Goal: Task Accomplishment & Management: Manage account settings

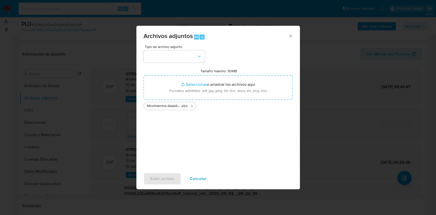
scroll to position [48, 0]
click at [184, 65] on div "Tipo de archivo adjunto Tamaño máximo: 50MB Seleccionar archivos Seleccionar o …" at bounding box center [217, 105] width 149 height 120
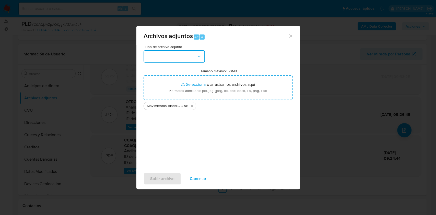
click at [187, 55] on button "button" at bounding box center [173, 56] width 61 height 12
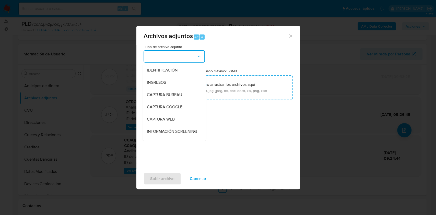
scroll to position [102, 0]
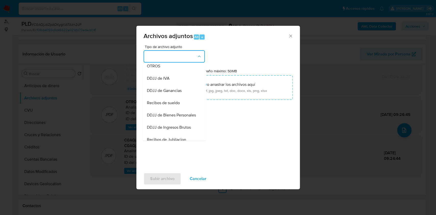
click at [185, 51] on button "button" at bounding box center [173, 56] width 61 height 12
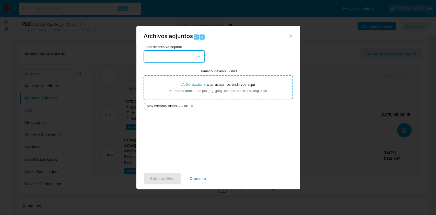
click at [196, 57] on button "button" at bounding box center [173, 56] width 61 height 12
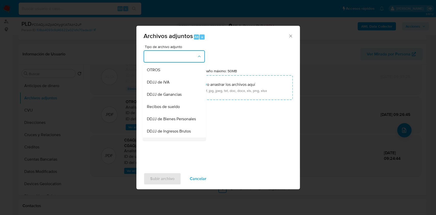
scroll to position [60, 0]
click at [172, 112] on div "OTROS" at bounding box center [172, 108] width 52 height 12
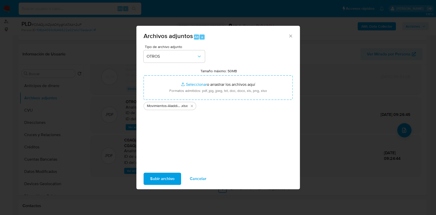
click at [172, 181] on span "Subir archivo" at bounding box center [162, 178] width 24 height 11
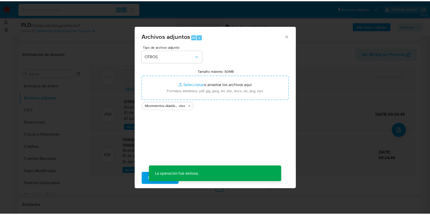
scroll to position [36, 0]
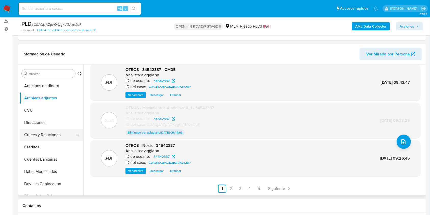
click at [48, 132] on button "Cruces y Relaciones" at bounding box center [50, 135] width 60 height 12
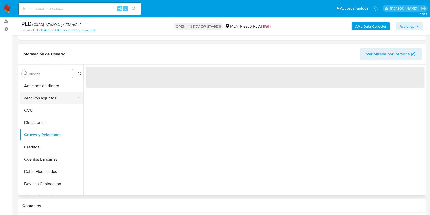
scroll to position [0, 0]
click at [49, 95] on button "Archivos adjuntos" at bounding box center [50, 98] width 60 height 12
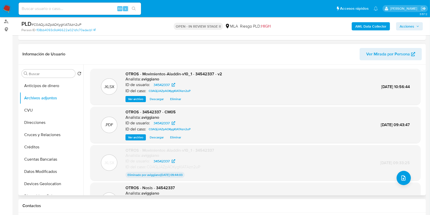
click at [201, 76] on span "OTROS - Movimientos-Aladdin-v10_1 - 34542337 - v2" at bounding box center [174, 74] width 97 height 6
copy span "34542337"
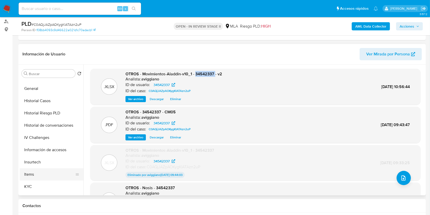
scroll to position [170, 0]
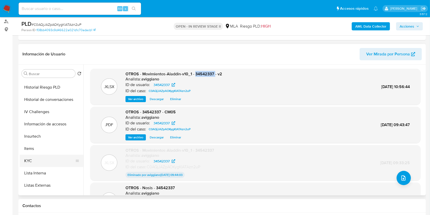
click at [43, 162] on button "KYC" at bounding box center [50, 161] width 60 height 12
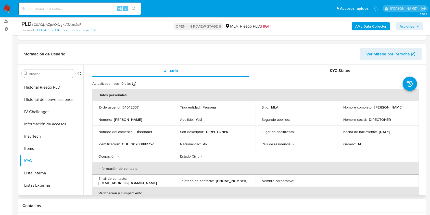
click at [138, 144] on p "CUIT 20203892757" at bounding box center [138, 144] width 32 height 5
copy p "20203892757"
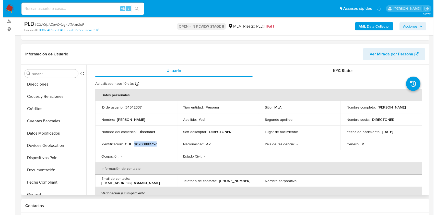
scroll to position [0, 0]
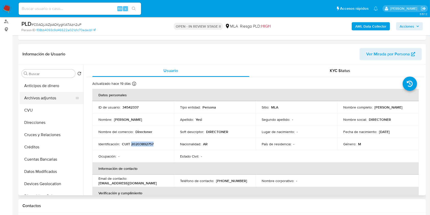
click at [64, 101] on button "Archivos adjuntos" at bounding box center [50, 98] width 60 height 12
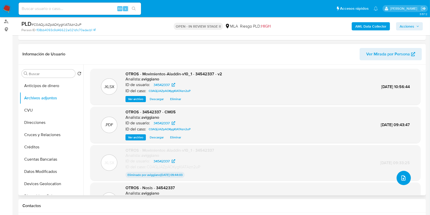
click at [402, 176] on icon "upload-file" at bounding box center [404, 177] width 4 height 5
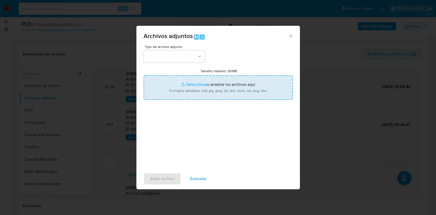
click at [231, 90] on input "Tamaño máximo: 50MB Seleccionar archivos" at bounding box center [217, 87] width 149 height 25
type input "C:\fakepath\Caselog EGCScr5WTdPn6BAsfsawiVtA_2025_09_03_08_53_47.docx"
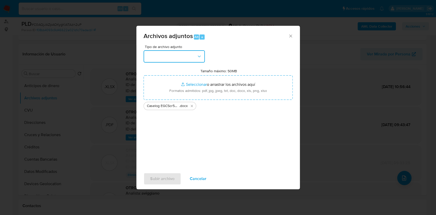
click at [191, 56] on button "button" at bounding box center [173, 56] width 61 height 12
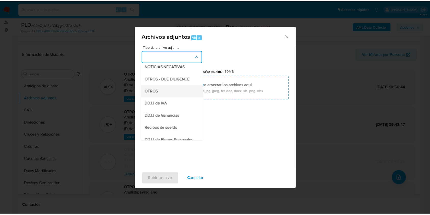
scroll to position [68, 0]
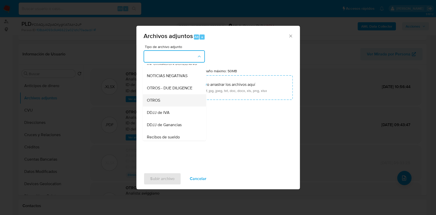
click at [166, 102] on div "OTROS" at bounding box center [172, 100] width 52 height 12
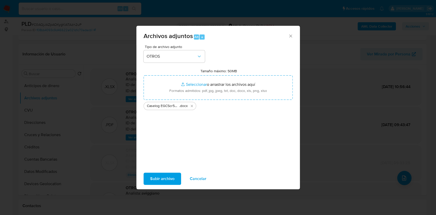
click at [167, 181] on span "Subir archivo" at bounding box center [162, 178] width 24 height 11
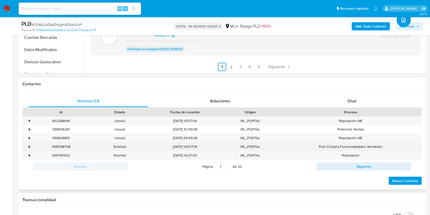
scroll to position [204, 0]
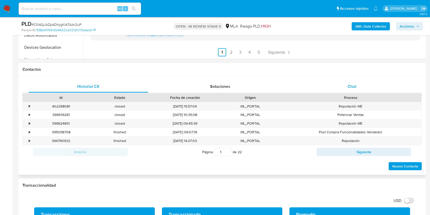
click at [351, 89] on span "Chat" at bounding box center [352, 86] width 9 height 6
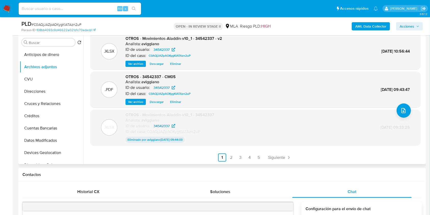
scroll to position [68, 0]
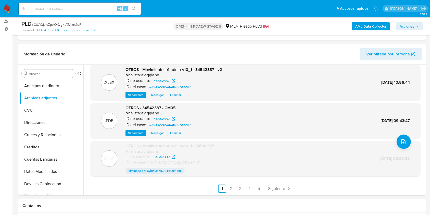
click at [422, 23] on button "Acciones" at bounding box center [409, 26] width 27 height 8
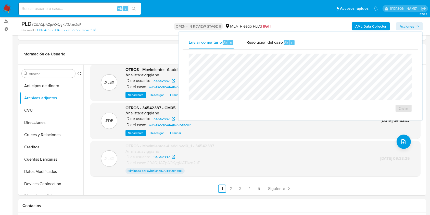
click at [268, 35] on div "Enviar comentario Alt c Resolución del caso Alt r Enviar" at bounding box center [301, 76] width 244 height 89
click at [268, 40] on span "Resolución del caso" at bounding box center [265, 42] width 36 height 6
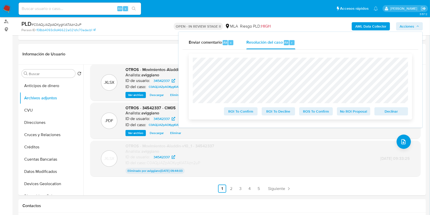
click at [390, 110] on span "Declinar" at bounding box center [391, 111] width 27 height 7
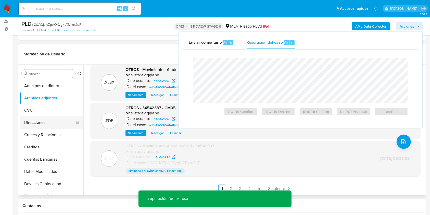
scroll to position [102, 0]
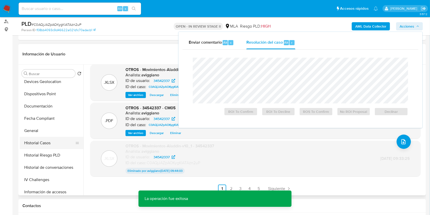
click at [40, 143] on button "Historial Casos" at bounding box center [50, 143] width 60 height 12
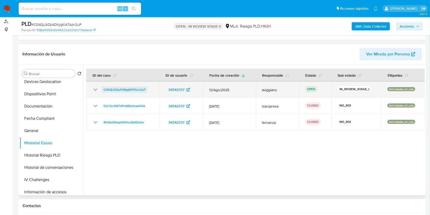
click at [134, 88] on span "C0AQjJAZpAOKygKlATAzn2uP" at bounding box center [125, 90] width 42 height 6
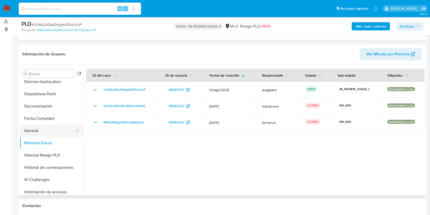
click at [24, 128] on button "General" at bounding box center [50, 131] width 60 height 12
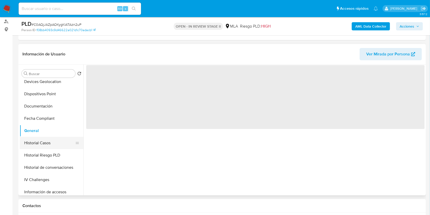
click at [29, 143] on button "Historial Casos" at bounding box center [50, 143] width 60 height 12
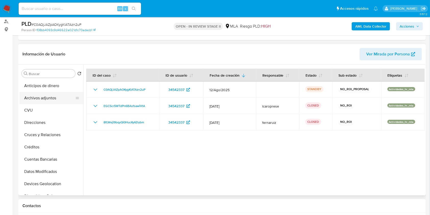
click at [40, 96] on button "Archivos adjuntos" at bounding box center [50, 98] width 60 height 12
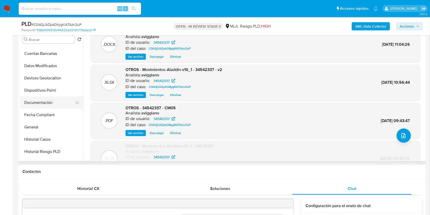
scroll to position [102, 0]
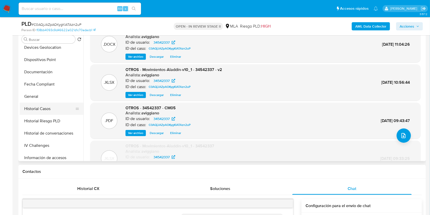
click at [56, 111] on button "Historial Casos" at bounding box center [50, 109] width 60 height 12
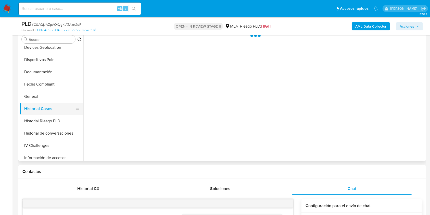
scroll to position [0, 0]
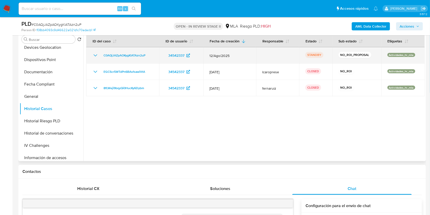
drag, startPoint x: 152, startPoint y: 53, endPoint x: 99, endPoint y: 56, distance: 52.7
click at [99, 56] on div "C0AQjJAZpAOKygKlATAzn2uP" at bounding box center [122, 55] width 61 height 6
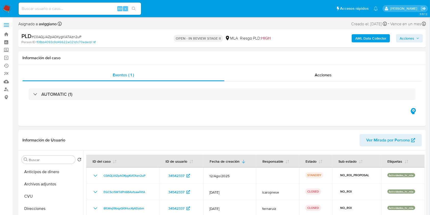
click at [4, 30] on label at bounding box center [6, 25] width 13 height 11
click at [0, 0] on input "checkbox" at bounding box center [0, 0] width 0 height 0
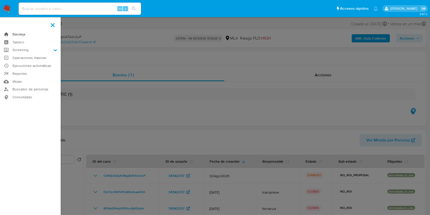
click at [6, 34] on link "Bandeja" at bounding box center [30, 34] width 61 height 8
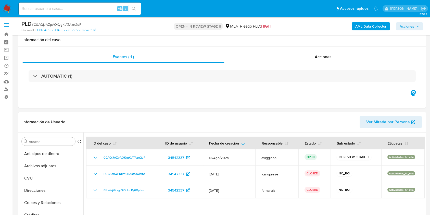
select select "10"
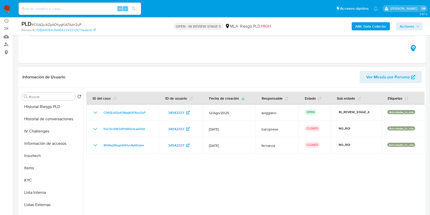
scroll to position [238, 0]
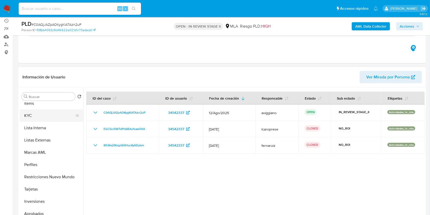
click at [45, 113] on button "KYC" at bounding box center [50, 115] width 60 height 12
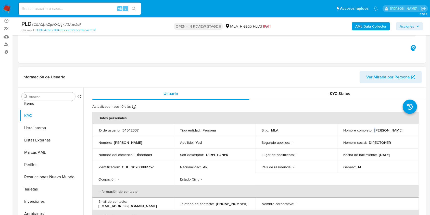
click at [375, 129] on p "Luis Hector Yesi" at bounding box center [389, 130] width 28 height 5
click at [375, 130] on p "[PERSON_NAME]" at bounding box center [389, 130] width 28 height 5
drag, startPoint x: 373, startPoint y: 130, endPoint x: 407, endPoint y: 129, distance: 33.7
click at [407, 129] on div "Nombre completo : Luis Hector Yesi" at bounding box center [378, 130] width 69 height 5
copy p "[PERSON_NAME]"
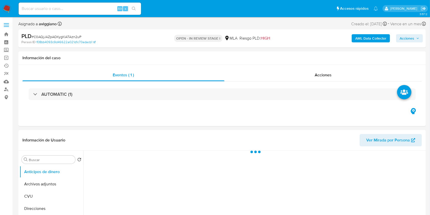
click at [408, 41] on span "Acciones" at bounding box center [407, 38] width 15 height 8
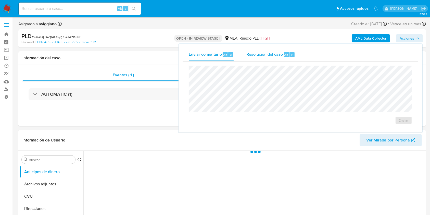
click at [268, 57] on span "Resolución del caso" at bounding box center [265, 55] width 36 height 6
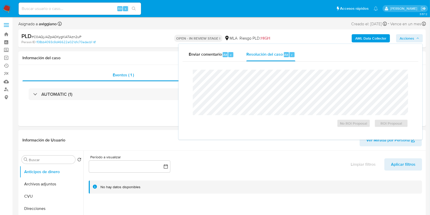
select select "10"
click at [344, 124] on span "No ROI Proposal" at bounding box center [354, 123] width 27 height 7
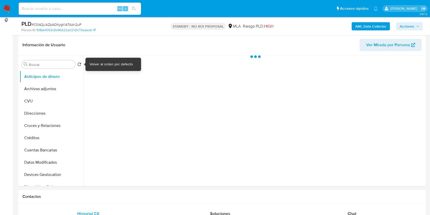
scroll to position [102, 0]
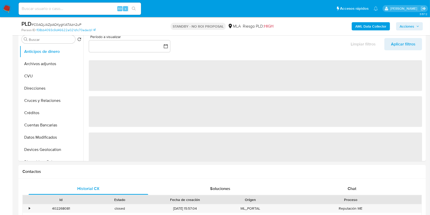
select select "10"
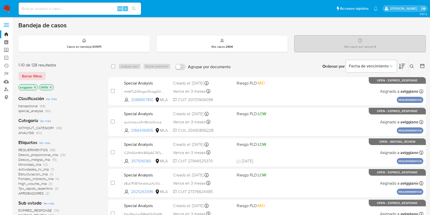
click at [411, 67] on icon at bounding box center [412, 66] width 4 height 4
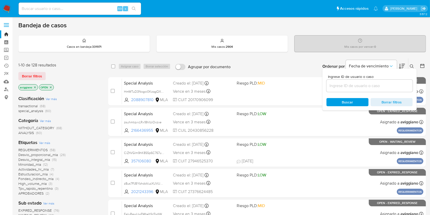
click at [366, 87] on input at bounding box center [370, 85] width 86 height 7
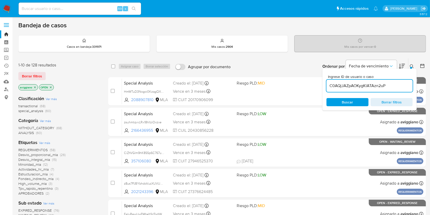
type input "C0AQjJAZpAOKygKlATAzn2uP"
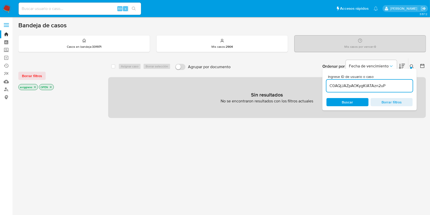
click at [37, 85] on p "aviggiano" at bounding box center [28, 87] width 19 height 6
click at [34, 87] on icon "close-filter" at bounding box center [35, 87] width 2 height 2
click at [30, 88] on icon "close-filter" at bounding box center [30, 86] width 3 height 3
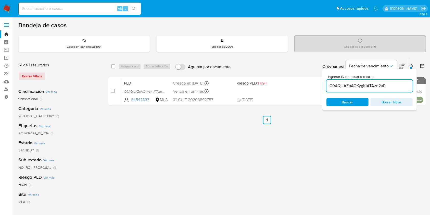
click at [110, 64] on div "select-all-cases-checkbox Asignar caso Borrar selección Agrupar por documento O…" at bounding box center [267, 66] width 318 height 16
click at [114, 65] on input "checkbox" at bounding box center [113, 66] width 4 height 4
checkbox input "true"
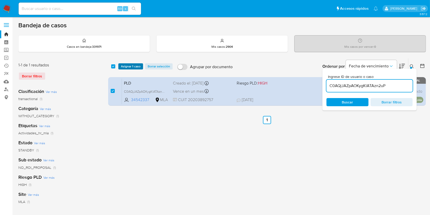
click at [125, 66] on span "Asignar 1 caso" at bounding box center [131, 66] width 20 height 5
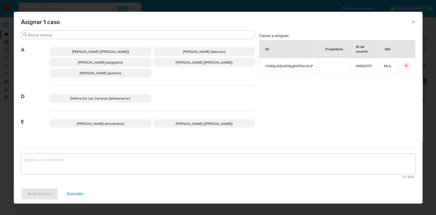
click at [80, 60] on span "Agustina Belen Viggiano (aviggiano)" at bounding box center [100, 62] width 45 height 5
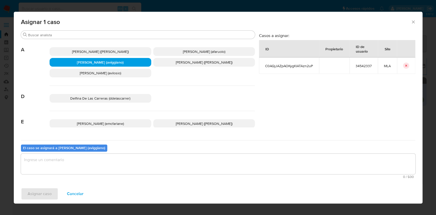
click at [67, 148] on b "El caso se asignará a Agustina Belen Viggiano (aviggiano)" at bounding box center [64, 147] width 82 height 5
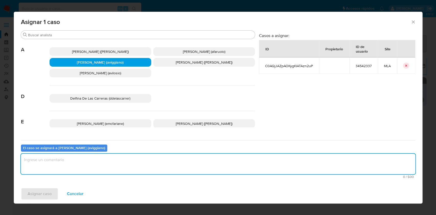
drag, startPoint x: 62, startPoint y: 153, endPoint x: 61, endPoint y: 157, distance: 4.0
click at [62, 154] on textarea "assign-modal" at bounding box center [218, 164] width 394 height 20
click at [46, 189] on span "Asignar caso" at bounding box center [40, 193] width 24 height 11
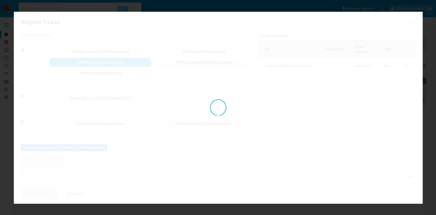
checkbox input "false"
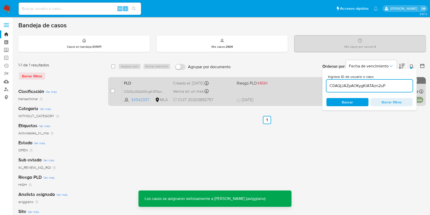
click at [231, 94] on div "Vence en un mes Vence el 29/09/2025 12:07:04" at bounding box center [202, 91] width 59 height 7
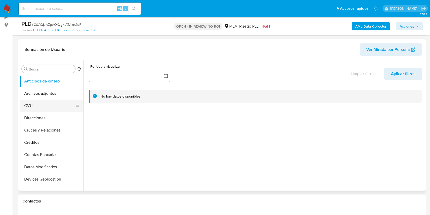
scroll to position [68, 0]
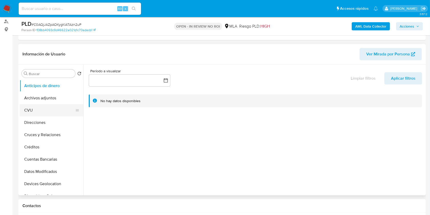
select select "10"
click at [48, 96] on button "Archivos adjuntos" at bounding box center [50, 98] width 60 height 12
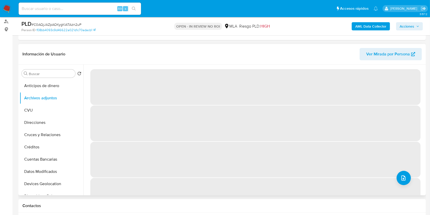
scroll to position [170, 0]
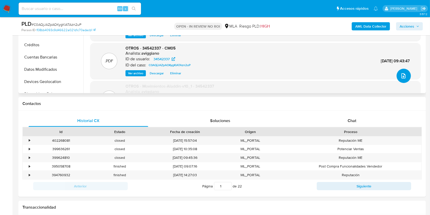
click at [402, 76] on icon "upload-file" at bounding box center [404, 75] width 4 height 5
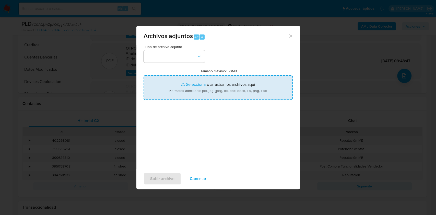
click at [215, 78] on input "Tamaño máximo: 50MB Seleccionar archivos" at bounding box center [217, 87] width 149 height 25
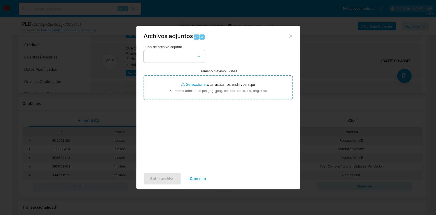
click at [291, 36] on icon "Cerrar" at bounding box center [290, 35] width 3 height 3
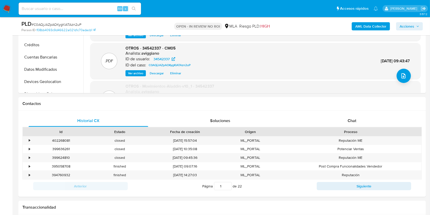
click at [416, 27] on span "Acciones" at bounding box center [410, 26] width 20 height 7
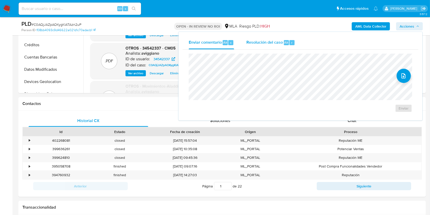
click at [267, 39] on div "Resolución del caso Alt r" at bounding box center [271, 42] width 49 height 13
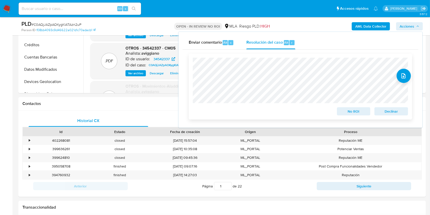
click at [350, 114] on span "No ROI" at bounding box center [354, 111] width 27 height 7
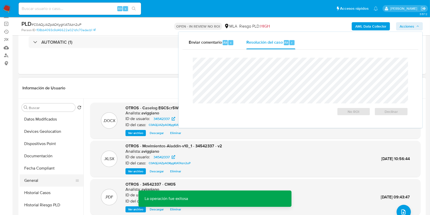
scroll to position [102, 0]
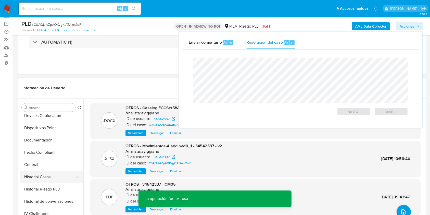
click at [48, 174] on button "Historial Casos" at bounding box center [50, 177] width 60 height 12
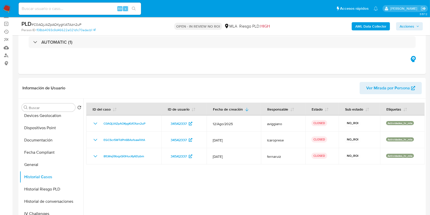
click at [408, 26] on span "Acciones" at bounding box center [407, 26] width 15 height 8
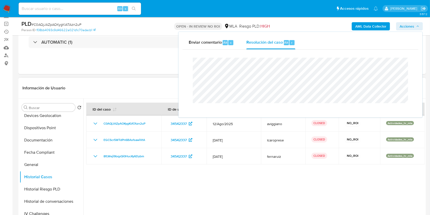
click at [93, 94] on div "Información de Usuario Ver Mirada por Persona" at bounding box center [222, 88] width 408 height 21
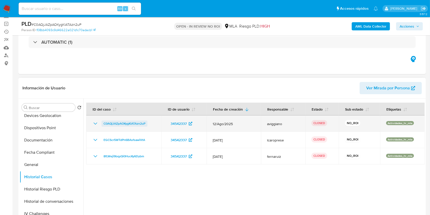
click at [105, 124] on span "C0AQjJAZpAOKygKlATAzn2uP" at bounding box center [125, 123] width 42 height 6
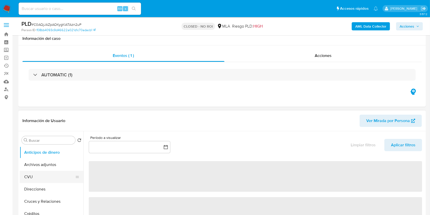
scroll to position [102, 0]
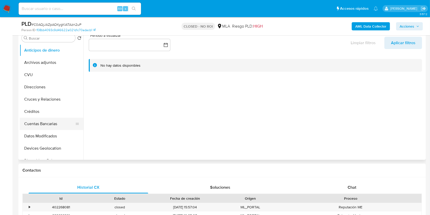
select select "10"
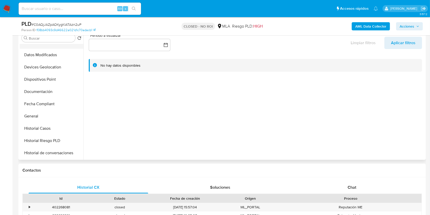
scroll to position [136, 0]
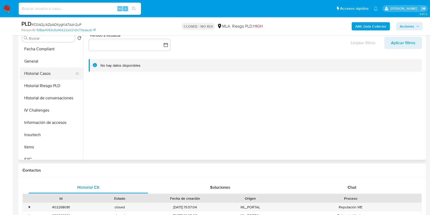
click at [39, 68] on button "Historial Casos" at bounding box center [50, 73] width 60 height 12
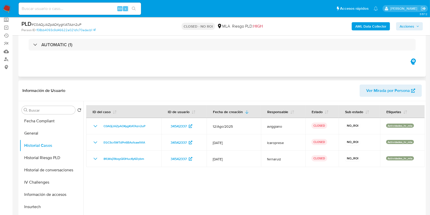
scroll to position [68, 0]
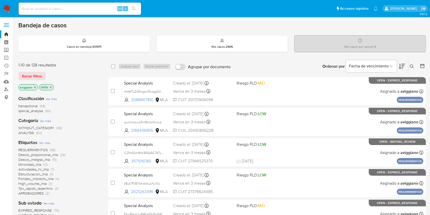
click at [63, 8] on input at bounding box center [80, 8] width 123 height 7
paste input "jCgXXKpG5Iqyjoie40cvBJBO"
type input "jCgXXKpG5Iqyjoie40cvBJBO"
click at [137, 4] on div "jCgXXKpG5Iqyjoie40cvBJBO Alt s" at bounding box center [80, 9] width 123 height 12
click at [136, 9] on icon "search-icon" at bounding box center [134, 9] width 4 height 4
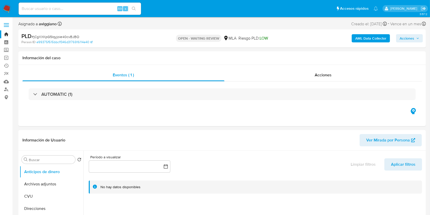
select select "10"
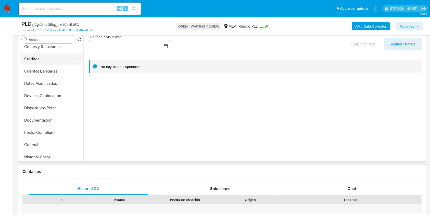
scroll to position [136, 0]
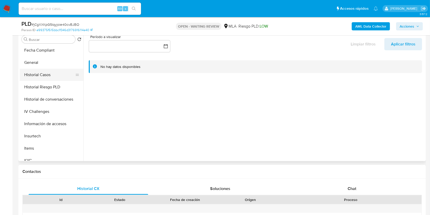
click at [42, 77] on button "Historial Casos" at bounding box center [50, 75] width 60 height 12
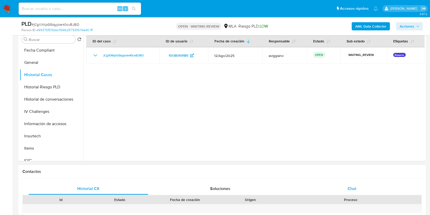
click at [353, 185] on div "Chat" at bounding box center [352, 188] width 120 height 12
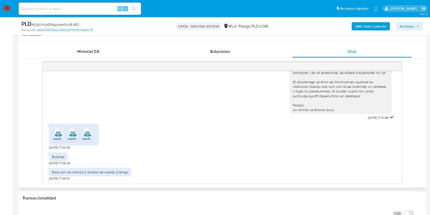
scroll to position [272, 0]
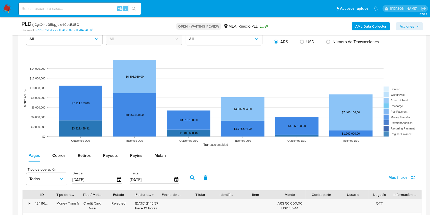
drag, startPoint x: 127, startPoint y: 68, endPoint x: 160, endPoint y: 207, distance: 142.9
click at [160, 207] on div "Información de Usuario Ver Mirada por Persona Buscar Volver al orden por defect…" at bounding box center [222, 16] width 408 height 813
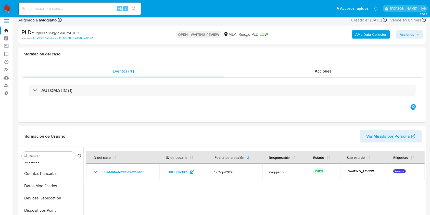
scroll to position [0, 0]
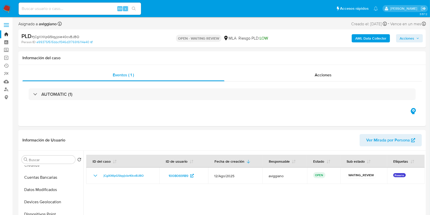
click at [360, 40] on b "AML Data Collector" at bounding box center [371, 38] width 31 height 8
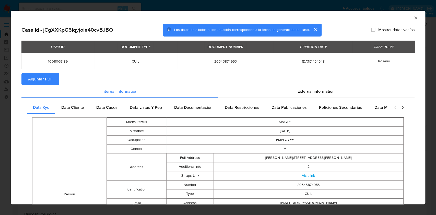
click at [41, 77] on span "Adjuntar PDF" at bounding box center [40, 79] width 25 height 11
click at [21, 73] on button "Adjuntar PDF" at bounding box center [40, 79] width 38 height 12
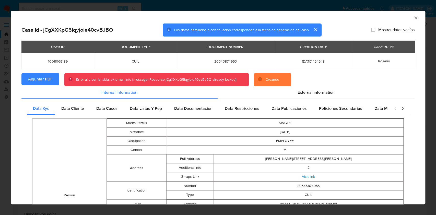
click at [413, 16] on div "AML Data Collector" at bounding box center [218, 17] width 414 height 13
click at [414, 17] on icon "Cerrar ventana" at bounding box center [415, 17] width 3 height 3
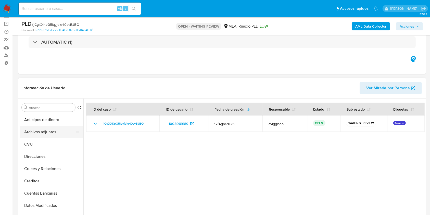
click at [45, 137] on button "Archivos adjuntos" at bounding box center [50, 132] width 60 height 12
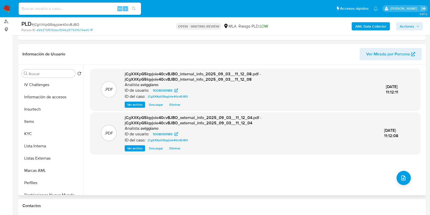
scroll to position [240, 0]
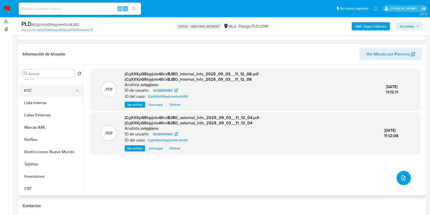
click at [42, 88] on button "KYC" at bounding box center [50, 90] width 60 height 12
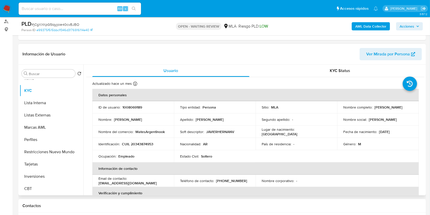
click at [144, 146] on p "CUIL 20343874953" at bounding box center [137, 144] width 31 height 5
copy p "20343874953"
click at [128, 106] on p "1008069189" at bounding box center [133, 107] width 20 height 5
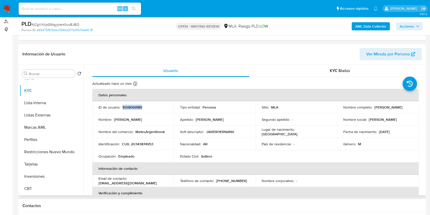
copy p "1008069189"
click at [119, 45] on div "Información de Usuario Ver Mirada por Persona" at bounding box center [222, 54] width 408 height 21
click at [133, 146] on td "Identificación : CUIL 20343874953" at bounding box center [133, 144] width 82 height 12
click at [137, 142] on p "CUIL 20343874953" at bounding box center [137, 144] width 31 height 5
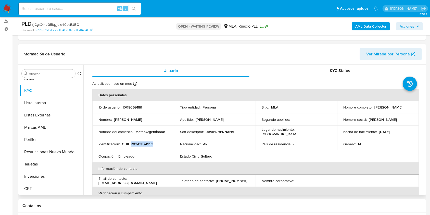
click at [137, 142] on p "CUIL 20343874953" at bounding box center [137, 144] width 31 height 5
copy p "20343874953"
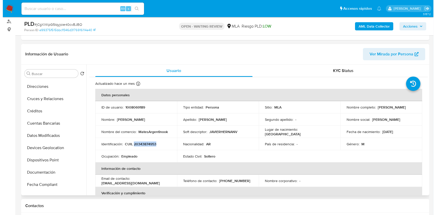
scroll to position [0, 0]
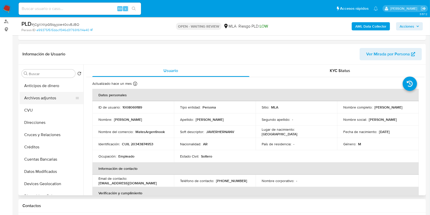
click at [75, 101] on div at bounding box center [77, 97] width 4 height 11
click at [59, 99] on button "Archivos adjuntos" at bounding box center [50, 98] width 60 height 12
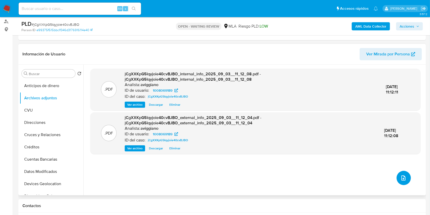
click at [404, 180] on span "upload-file" at bounding box center [404, 178] width 6 height 6
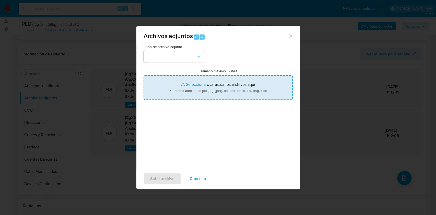
click at [228, 94] on input "Tamaño máximo: 50MB Seleccionar archivos" at bounding box center [217, 87] width 149 height 25
type input "C:\fakepath\Nosis - 20343874953.pdf"
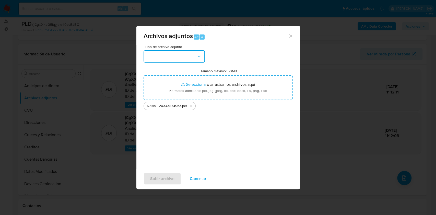
click at [194, 59] on button "button" at bounding box center [173, 56] width 61 height 12
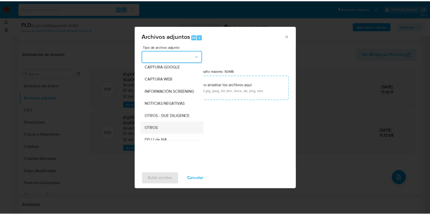
scroll to position [68, 0]
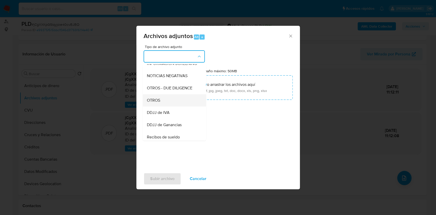
click at [169, 106] on div "OTROS" at bounding box center [172, 100] width 52 height 12
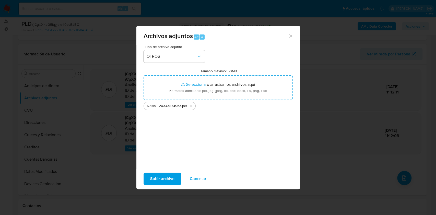
click at [160, 177] on span "Subir archivo" at bounding box center [162, 178] width 24 height 11
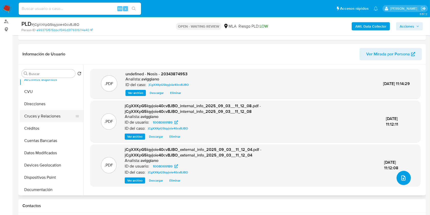
scroll to position [136, 0]
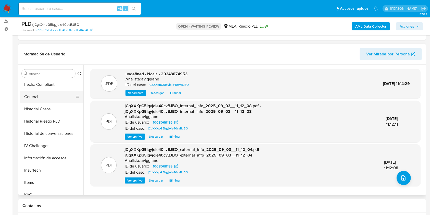
click at [49, 94] on button "General" at bounding box center [50, 97] width 60 height 12
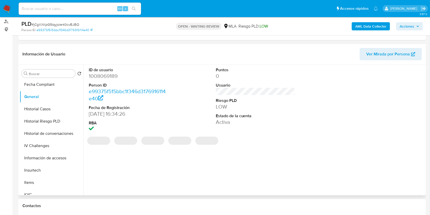
click at [104, 76] on dd "1008069189" at bounding box center [129, 75] width 80 height 7
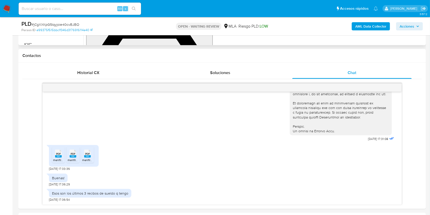
scroll to position [238, 0]
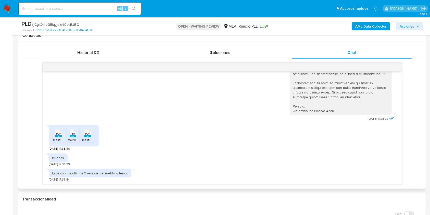
click at [60, 141] on span "melifile7987473727984157041.pdf" at bounding box center [76, 140] width 46 height 4
click at [72, 137] on icon "PDF" at bounding box center [73, 133] width 7 height 9
click at [89, 139] on span "melifile438361853682955892.pdf" at bounding box center [105, 140] width 46 height 4
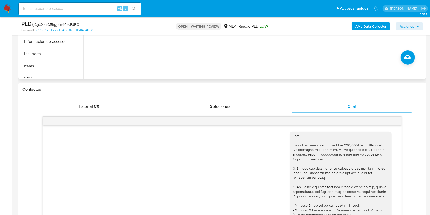
scroll to position [102, 0]
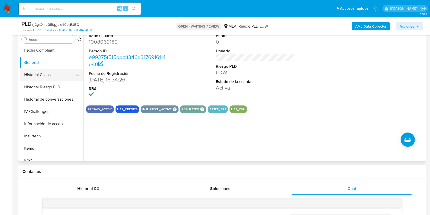
click at [52, 69] on button "Historial Casos" at bounding box center [50, 75] width 60 height 12
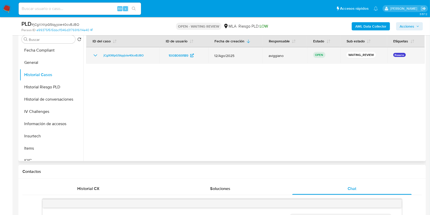
drag, startPoint x: 149, startPoint y: 55, endPoint x: 101, endPoint y: 57, distance: 48.0
click at [101, 57] on div "jCgXXKpG5Iqyjoie40cvBJBO" at bounding box center [122, 55] width 61 height 6
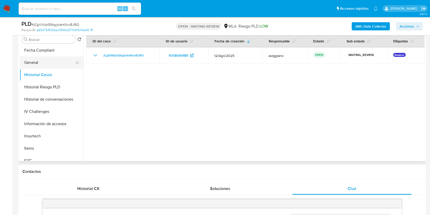
click at [47, 66] on button "General" at bounding box center [50, 62] width 60 height 12
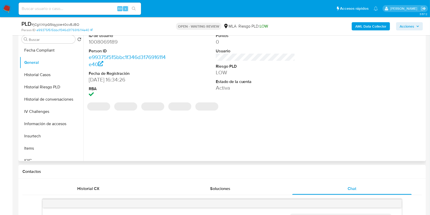
click at [111, 44] on dd "1008069189" at bounding box center [129, 41] width 80 height 7
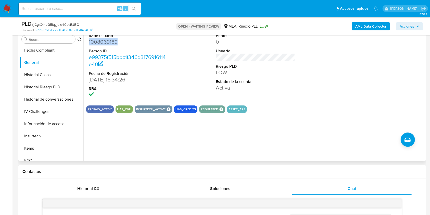
copy dd "1008069189"
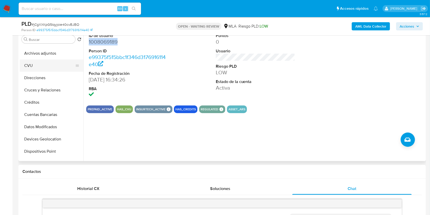
scroll to position [0, 0]
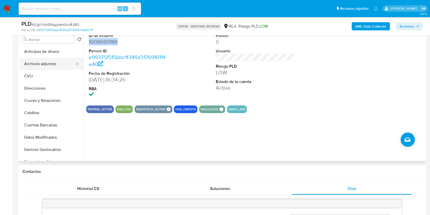
click at [43, 65] on button "Archivos adjuntos" at bounding box center [50, 64] width 60 height 12
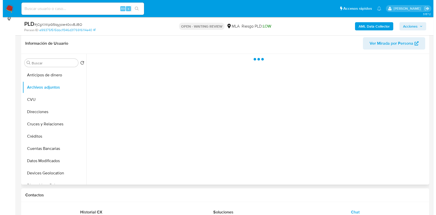
scroll to position [68, 0]
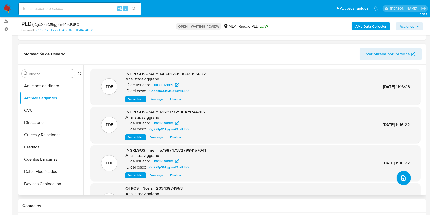
click at [403, 183] on button "upload-file" at bounding box center [404, 178] width 14 height 14
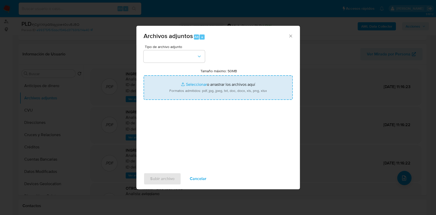
click at [260, 93] on input "Tamaño máximo: 50MB Seleccionar archivos" at bounding box center [217, 87] width 149 height 25
type input "C:\fakepath\Movimientos-Aladdin-v10_1 - 1008069189.xlsx"
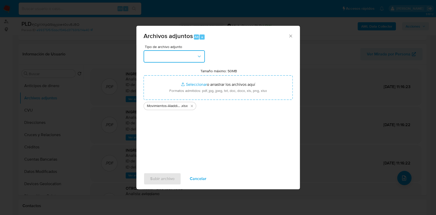
click at [177, 54] on button "button" at bounding box center [173, 56] width 61 height 12
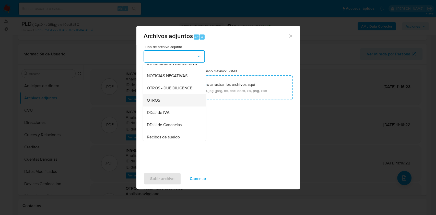
click at [165, 105] on div "OTROS" at bounding box center [172, 100] width 52 height 12
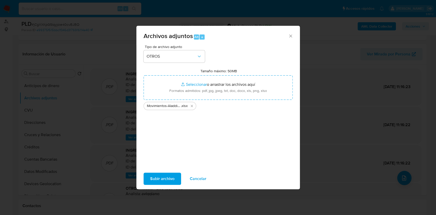
click at [171, 170] on div "Subir archivo Cancelar" at bounding box center [217, 178] width 163 height 19
click at [168, 177] on span "Subir archivo" at bounding box center [162, 178] width 24 height 11
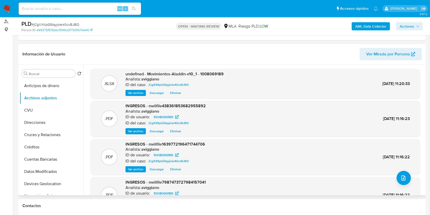
click at [208, 68] on div ".XLSX undefined - Movimientos-Aladdin-v10_1 - 1008069189 Analista: aviggiano ID…" at bounding box center [253, 130] width 341 height 131
click at [212, 75] on span "undefined - Movimientos-Aladdin-v10_1 - 1008069189" at bounding box center [175, 74] width 98 height 6
copy span "1008069189"
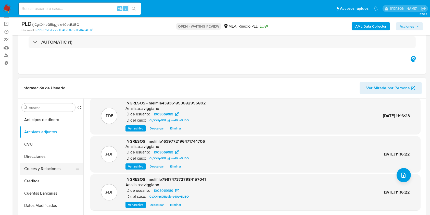
scroll to position [136, 0]
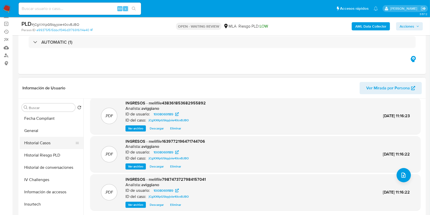
click at [47, 144] on button "Historial Casos" at bounding box center [50, 143] width 60 height 12
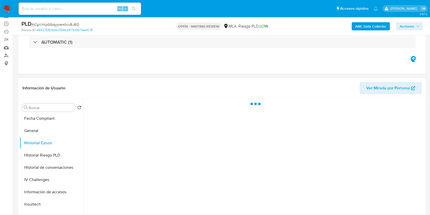
scroll to position [0, 0]
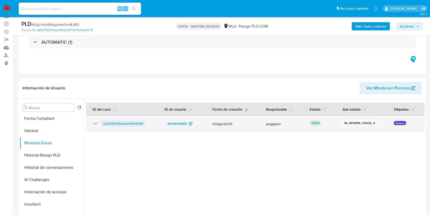
click at [133, 121] on span "jCgXXKpG5Iqyjoie40cvBJBO" at bounding box center [124, 123] width 40 height 6
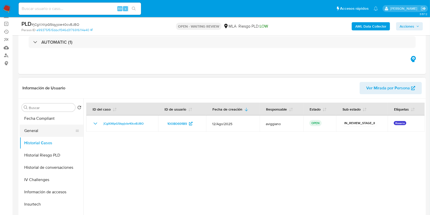
click at [32, 130] on button "General" at bounding box center [50, 131] width 60 height 12
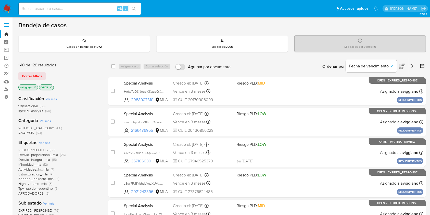
click at [413, 64] on icon at bounding box center [412, 66] width 4 height 4
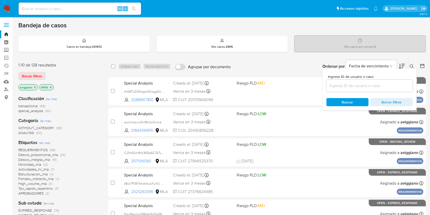
click at [382, 83] on input at bounding box center [370, 85] width 86 height 7
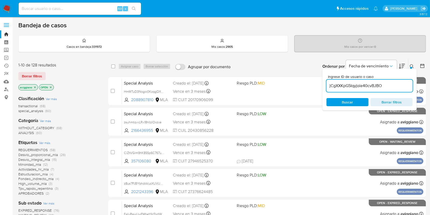
type input "jCgXXKpG5Iqyjoie40cvBJBO"
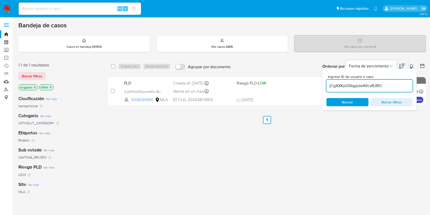
click at [116, 66] on div "select-all-cases-checkbox" at bounding box center [114, 66] width 6 height 6
click at [113, 66] on input "checkbox" at bounding box center [113, 66] width 4 height 4
checkbox input "true"
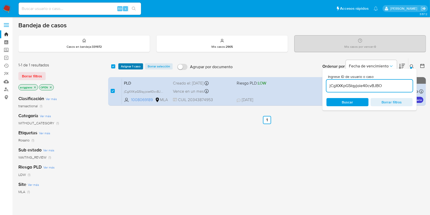
click at [121, 67] on span "Asignar 1 caso" at bounding box center [131, 66] width 20 height 5
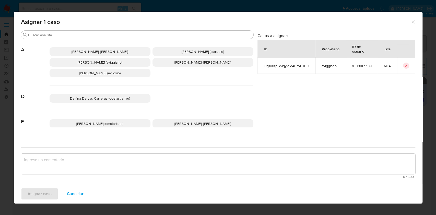
click at [98, 60] on span "Agustina Belen Viggiano (aviggiano)" at bounding box center [100, 62] width 45 height 5
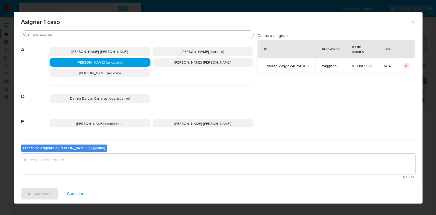
click at [56, 156] on textarea "assign-modal" at bounding box center [218, 164] width 394 height 20
click at [44, 193] on span "Asignar caso" at bounding box center [40, 193] width 24 height 11
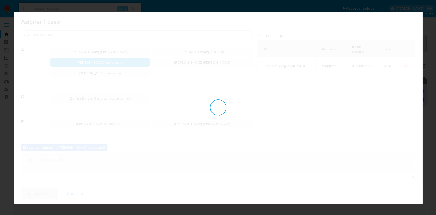
checkbox input "false"
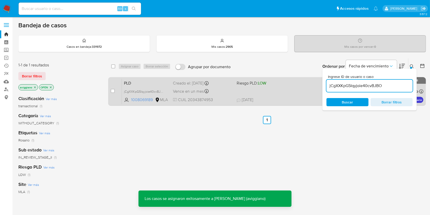
click at [296, 88] on div "PLD jCgXXKpG5Iqyjoie40cvBJBO 1008069189 MLA Riesgo PLD: LOW Creado el: 12/08/20…" at bounding box center [273, 91] width 302 height 26
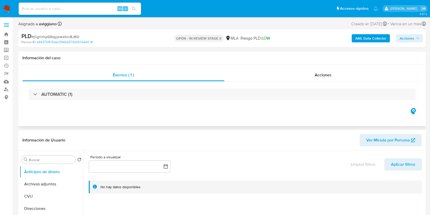
select select "10"
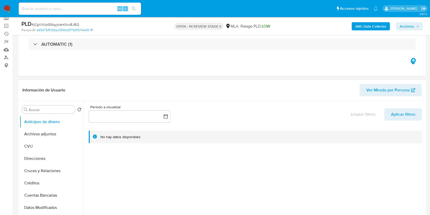
scroll to position [68, 0]
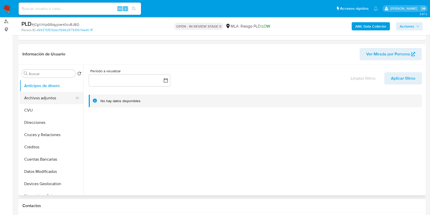
click at [20, 92] on button "Archivos adjuntos" at bounding box center [50, 98] width 60 height 12
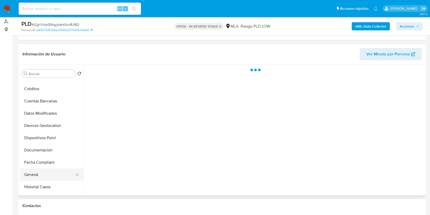
scroll to position [102, 0]
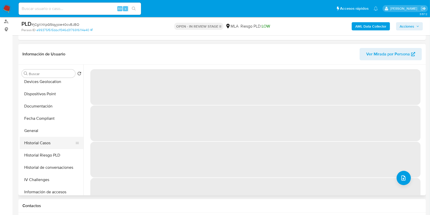
click at [47, 147] on button "Historial Casos" at bounding box center [50, 143] width 60 height 12
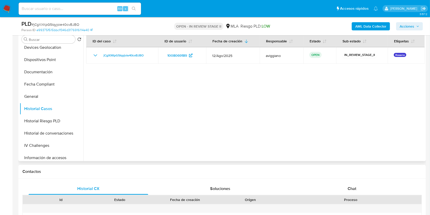
scroll to position [170, 0]
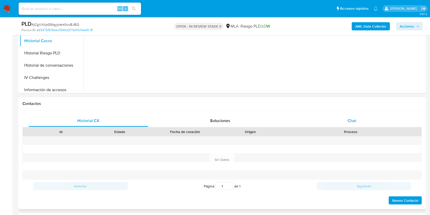
click at [358, 122] on div "Chat" at bounding box center [352, 121] width 120 height 12
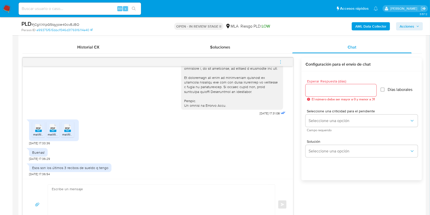
scroll to position [238, 0]
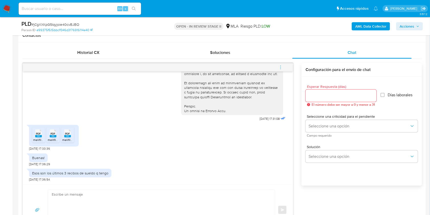
click at [283, 68] on icon "menu-action" at bounding box center [280, 67] width 5 height 5
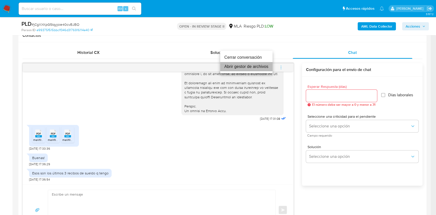
click at [254, 67] on li "Abrir gestor de archivos" at bounding box center [246, 66] width 52 height 9
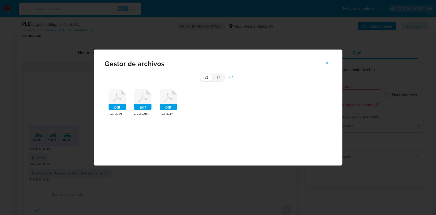
click at [113, 102] on icon at bounding box center [116, 99] width 17 height 21
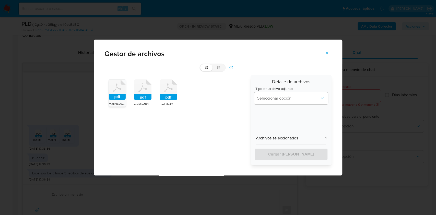
click at [140, 95] on rect at bounding box center [142, 97] width 17 height 6
click at [126, 92] on icon at bounding box center [117, 90] width 17 height 20
click at [256, 95] on button "Seleccionar opción" at bounding box center [291, 98] width 74 height 12
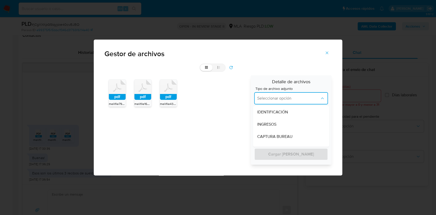
click at [260, 123] on span "INGRESOS" at bounding box center [266, 124] width 19 height 5
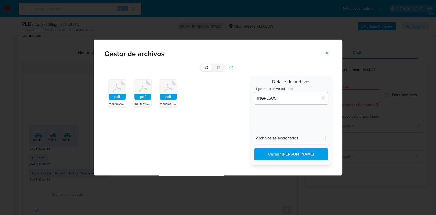
click at [287, 165] on div "grid list pdf melifile7987473727984157041.pdf pdf melifile1639772196471744706.p…" at bounding box center [218, 120] width 249 height 112
click at [283, 151] on span "Cargar al caso" at bounding box center [291, 154] width 61 height 11
click at [326, 52] on icon "Cerrar" at bounding box center [326, 53] width 5 height 5
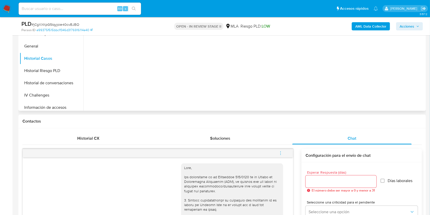
scroll to position [102, 0]
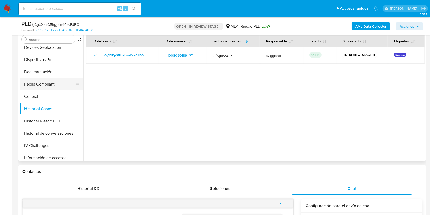
click at [42, 89] on button "Fecha Compliant" at bounding box center [50, 84] width 60 height 12
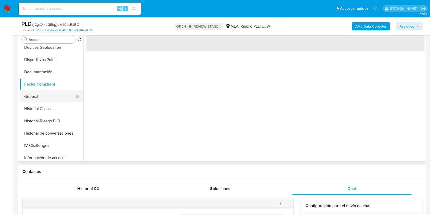
click at [43, 95] on button "General" at bounding box center [50, 96] width 60 height 12
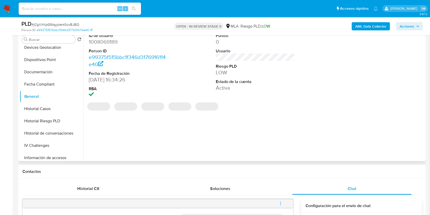
click at [108, 41] on dd "1008069189" at bounding box center [129, 41] width 80 height 7
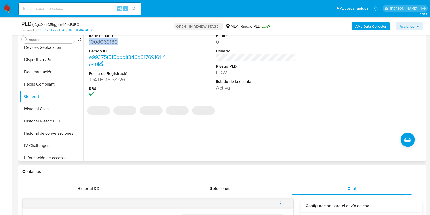
copy dd "1008069189"
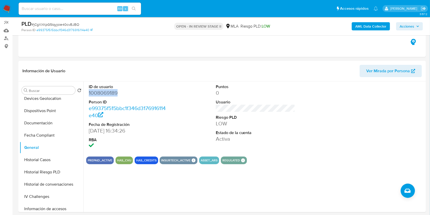
scroll to position [0, 0]
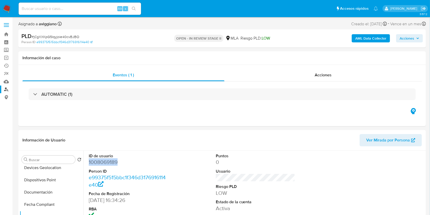
click at [5, 89] on link "Buscador de personas" at bounding box center [30, 89] width 61 height 8
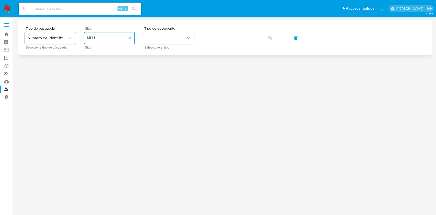
click at [96, 36] on span "MLU" at bounding box center [107, 37] width 40 height 5
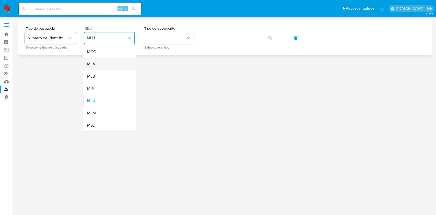
click at [106, 66] on div "MLA" at bounding box center [108, 64] width 42 height 12
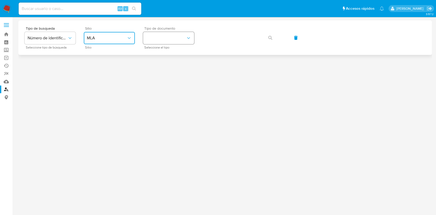
click at [164, 43] on button "identificationType" at bounding box center [168, 38] width 51 height 12
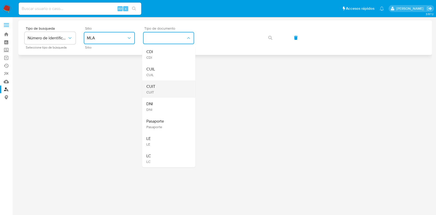
click at [164, 81] on div "CUIT CUIT" at bounding box center [167, 88] width 42 height 17
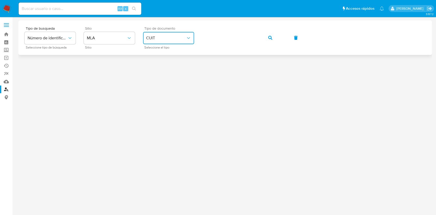
click at [259, 38] on div "Tipo de busqueda Número de identificación Seleccione tipo de búsqueda Sitio MLA…" at bounding box center [225, 38] width 401 height 22
click at [275, 35] on button "button" at bounding box center [269, 38] width 17 height 12
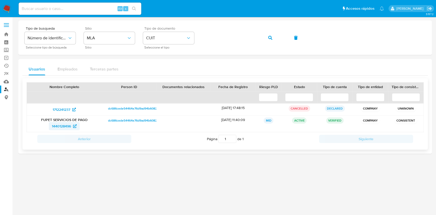
click at [54, 128] on span "1440128496" at bounding box center [61, 126] width 19 height 8
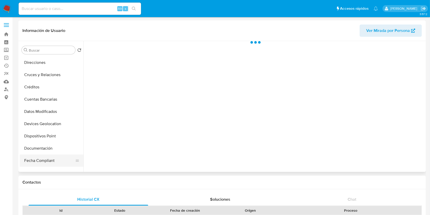
scroll to position [68, 0]
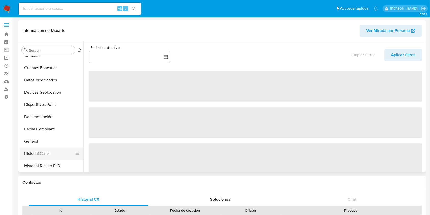
click at [37, 154] on button "Historial Casos" at bounding box center [50, 154] width 60 height 12
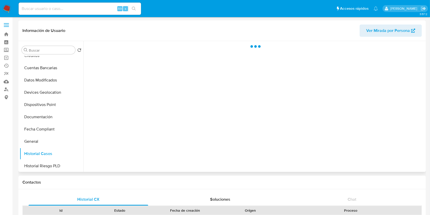
select select "10"
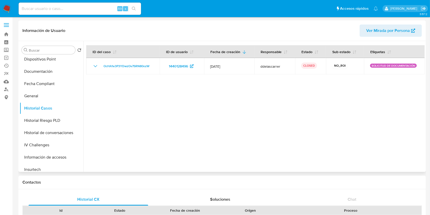
scroll to position [238, 0]
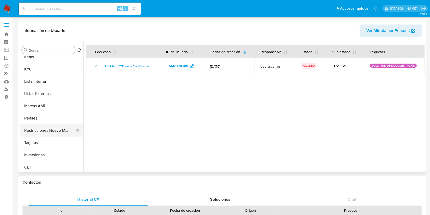
click at [53, 136] on button "Restricciones Nuevo Mundo" at bounding box center [50, 130] width 60 height 12
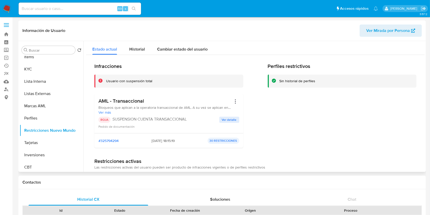
click at [231, 119] on span "Ver detalle" at bounding box center [229, 119] width 15 height 5
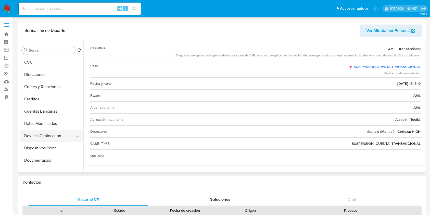
scroll to position [0, 0]
click at [47, 79] on button "Archivos adjuntos" at bounding box center [50, 74] width 60 height 12
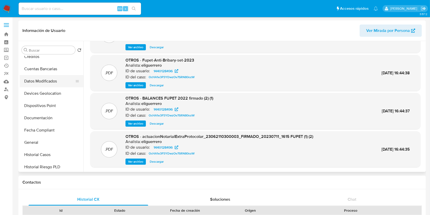
scroll to position [102, 0]
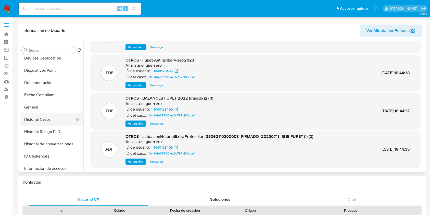
click at [56, 121] on button "Historial Casos" at bounding box center [50, 119] width 60 height 12
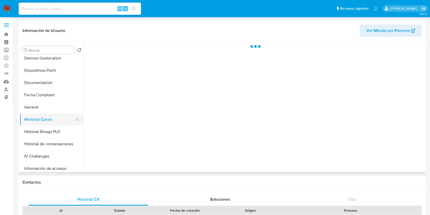
scroll to position [0, 0]
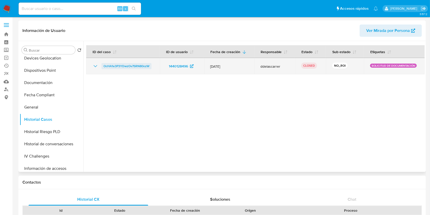
click at [115, 65] on span "OcHA1e3P3YDwzOv7SRN80ozW" at bounding box center [127, 66] width 46 height 6
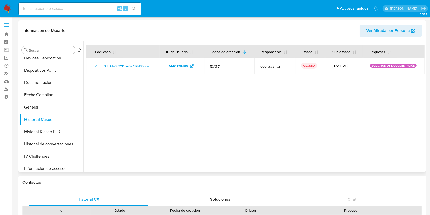
scroll to position [238, 0]
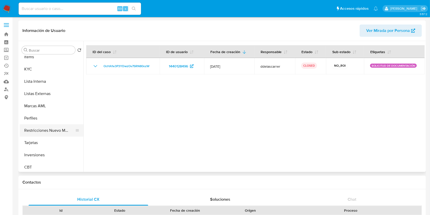
click at [53, 128] on button "Restricciones Nuevo Mundo" at bounding box center [50, 130] width 60 height 12
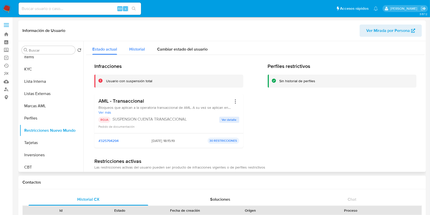
click at [133, 47] on span "Historial" at bounding box center [137, 49] width 16 height 6
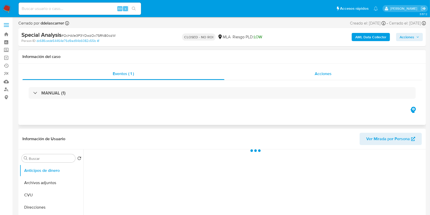
click at [329, 74] on span "Acciones" at bounding box center [323, 74] width 17 height 6
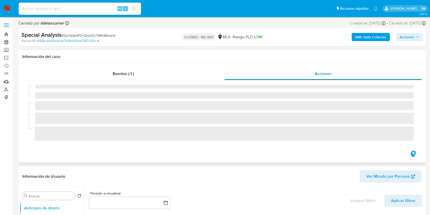
select select "10"
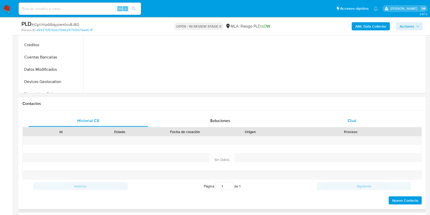
click at [351, 124] on div "Chat" at bounding box center [352, 121] width 120 height 12
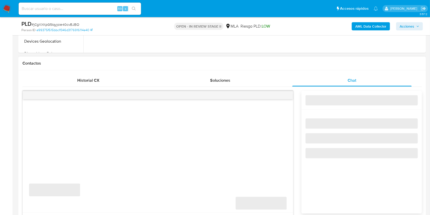
scroll to position [340, 0]
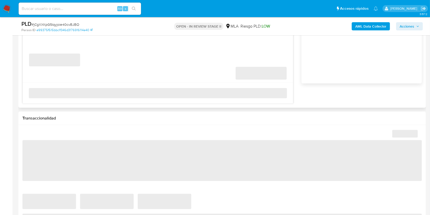
select select "10"
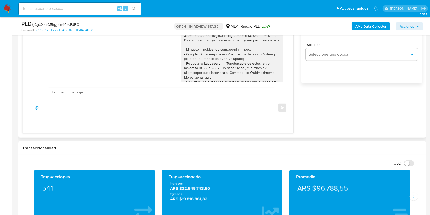
scroll to position [240, 0]
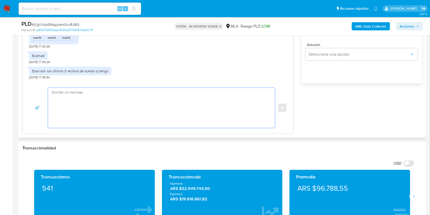
click at [145, 109] on textarea at bounding box center [160, 108] width 217 height 40
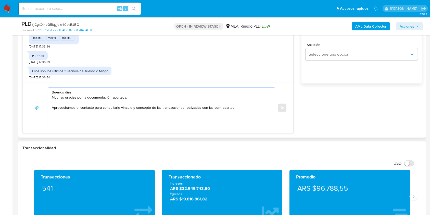
paste textarea "Ricardo Luis Beloto - CUIL 20465378469"
paste textarea "Luz Maria Celeste Franco - CUIT 27459957230"
paste textarea "Romina Graciela Sandoval - CUIT 27307128689"
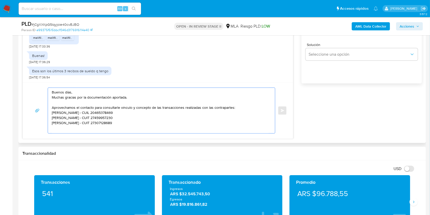
paste textarea "Luz Maria Celeste Franco - CUIT 27459957230"
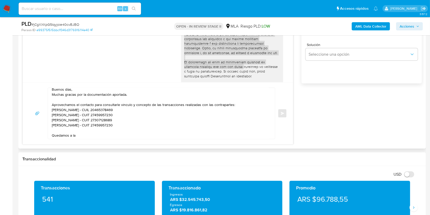
scroll to position [151, 0]
drag, startPoint x: 179, startPoint y: 52, endPoint x: 230, endPoint y: 62, distance: 51.4
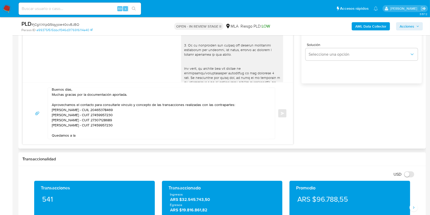
click at [198, 69] on div at bounding box center [232, 26] width 96 height 265
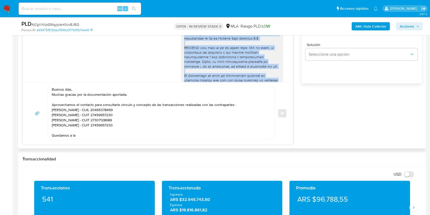
scroll to position [219, 0]
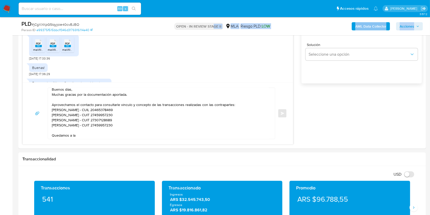
drag, startPoint x: 179, startPoint y: 40, endPoint x: 214, endPoint y: 34, distance: 34.9
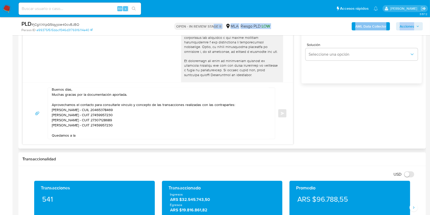
scroll to position [83, 0]
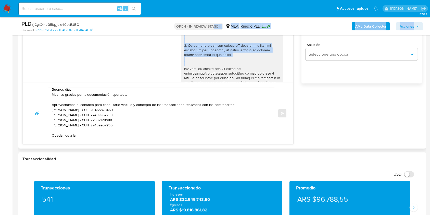
click at [196, 62] on div at bounding box center [232, 27] width 96 height 265
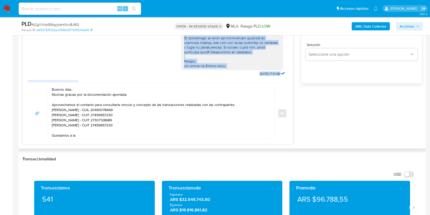
scroll to position [196, 0]
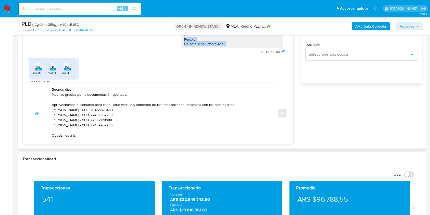
drag, startPoint x: 180, startPoint y: 41, endPoint x: 227, endPoint y: 54, distance: 48.7
copy div "Por favor, te pedimos que nos envíes la información/documentación solicitada en…"
click at [120, 136] on textarea "Buenos días, Muchas gracias por la documentación aportada. Aprovechamos el cont…" at bounding box center [160, 113] width 217 height 51
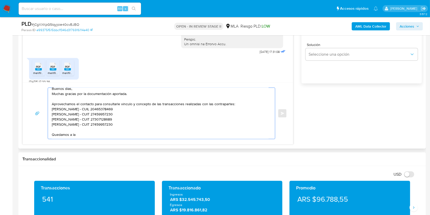
drag, startPoint x: 69, startPoint y: 136, endPoint x: 50, endPoint y: 135, distance: 18.9
click at [50, 135] on div "Buenos días, Muchas gracias por la documentación aportada. Aprovechamos el cont…" at bounding box center [160, 113] width 225 height 51
paste textarea "Por favor, te pedimos que nos envíes la información/documentación solicitada en…"
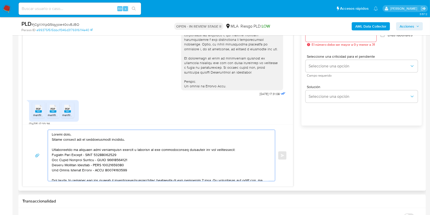
scroll to position [238, 0]
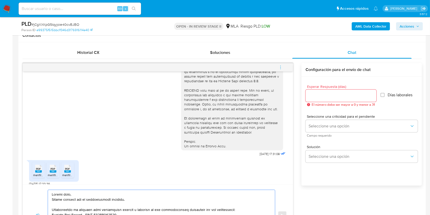
type textarea "Buenos días, Muchas gracias por la documentación aportada. Aprovechamos el cont…"
click at [330, 92] on div at bounding box center [341, 96] width 71 height 12
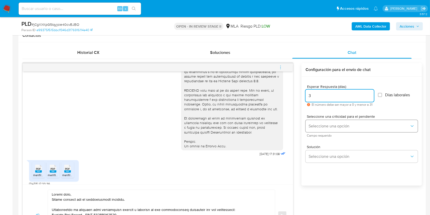
type input "3"
click at [333, 128] on span "Seleccione una opción" at bounding box center [359, 126] width 101 height 5
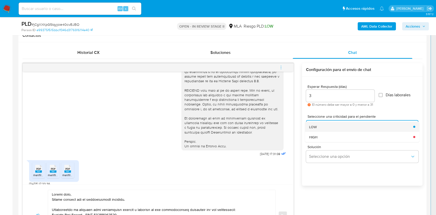
click at [330, 130] on div "LOW" at bounding box center [359, 126] width 101 height 10
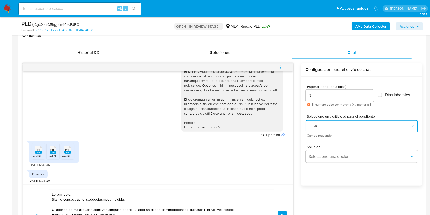
scroll to position [230, 0]
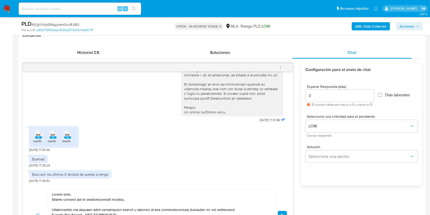
click at [279, 211] on button "Enviar" at bounding box center [282, 215] width 9 height 9
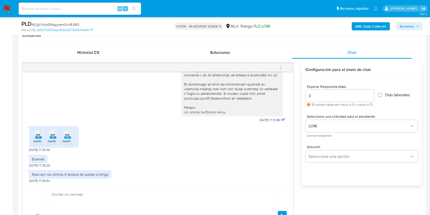
scroll to position [404, 0]
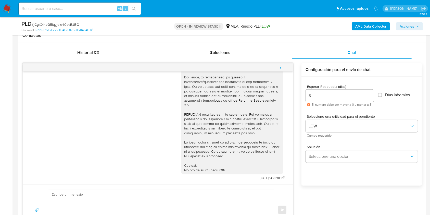
click at [200, 90] on div at bounding box center [232, 100] width 96 height 144
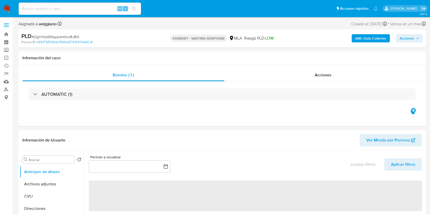
select select "10"
